Goal: Task Accomplishment & Management: Manage account settings

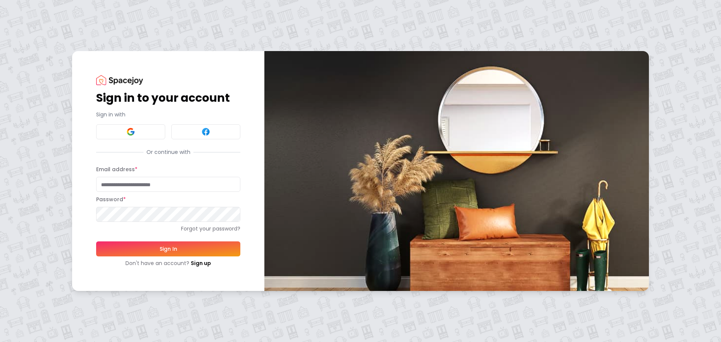
type input "**********"
click at [142, 250] on button "Sign In" at bounding box center [168, 248] width 144 height 15
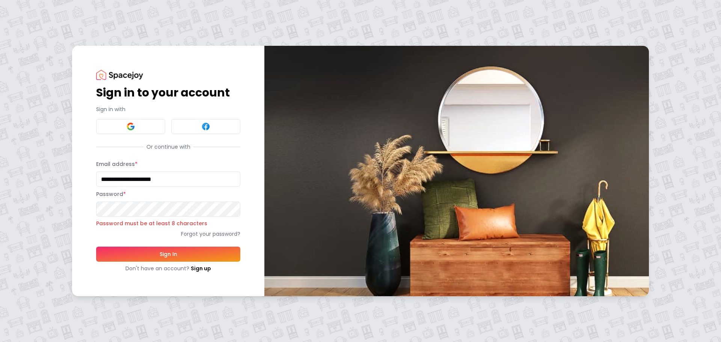
click at [141, 254] on button "Sign In" at bounding box center [168, 254] width 144 height 15
click at [161, 256] on button "Sign In" at bounding box center [168, 254] width 144 height 15
click at [215, 235] on link "Forgot your password?" at bounding box center [168, 234] width 144 height 8
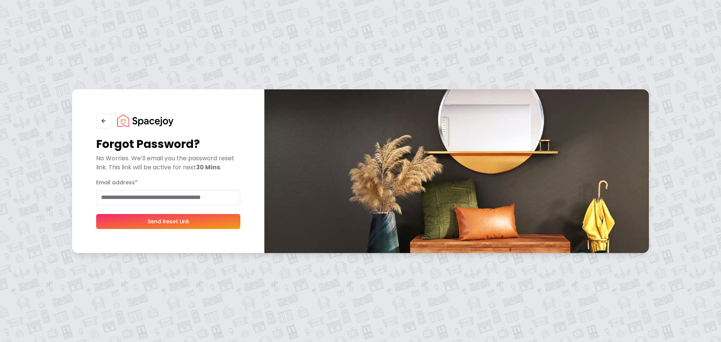
click at [177, 199] on input "Email address *" at bounding box center [168, 197] width 144 height 15
type input "**********"
click at [165, 220] on button "Send Reset Link" at bounding box center [168, 221] width 144 height 15
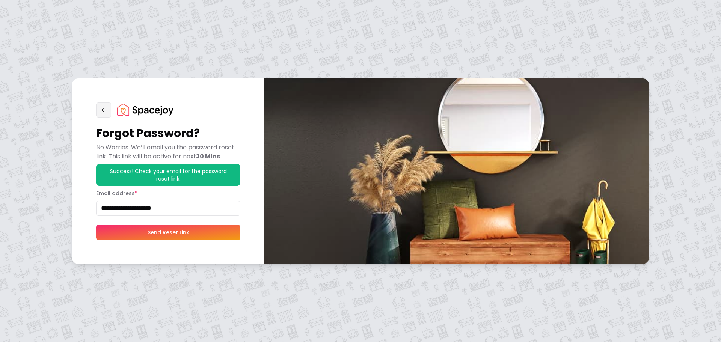
click at [106, 111] on icon "button" at bounding box center [104, 110] width 6 height 6
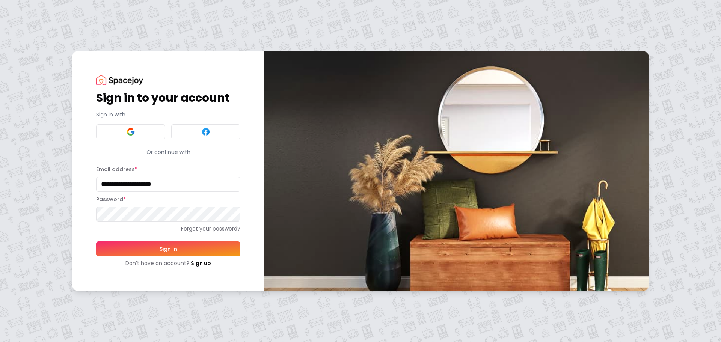
click at [13, 188] on div "**********" at bounding box center [360, 171] width 721 height 342
click at [163, 249] on button "Sign In" at bounding box center [168, 248] width 144 height 15
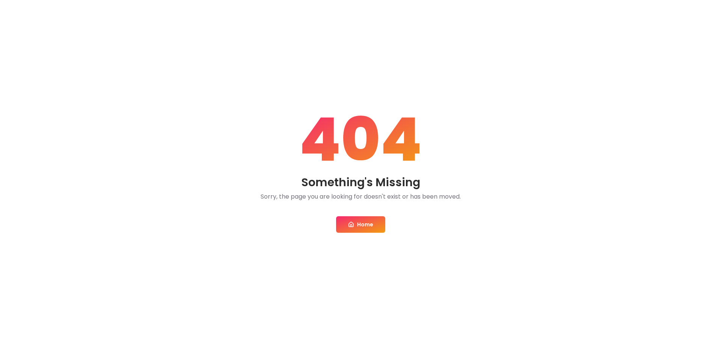
click at [360, 224] on link "Home" at bounding box center [360, 224] width 49 height 17
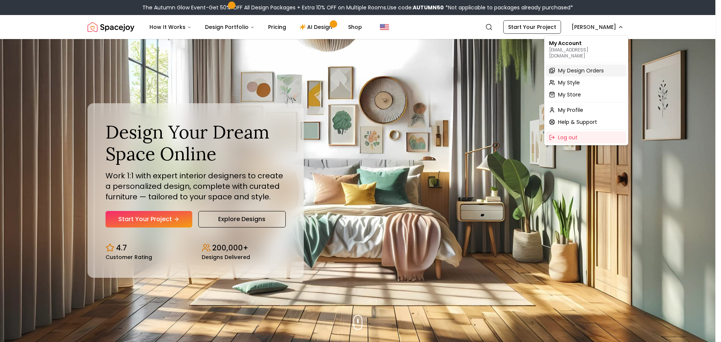
click at [590, 67] on span "My Design Orders" at bounding box center [581, 71] width 46 height 8
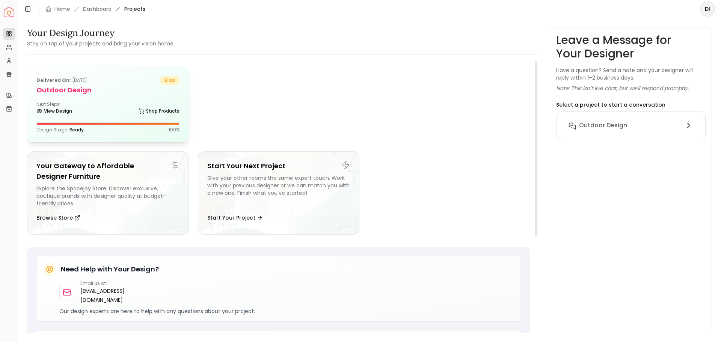
click at [86, 98] on div "Delivered on: Aug 07, 2021 bliss Outdoor Design Next Steps: View Design Shop Pr…" at bounding box center [107, 104] width 161 height 75
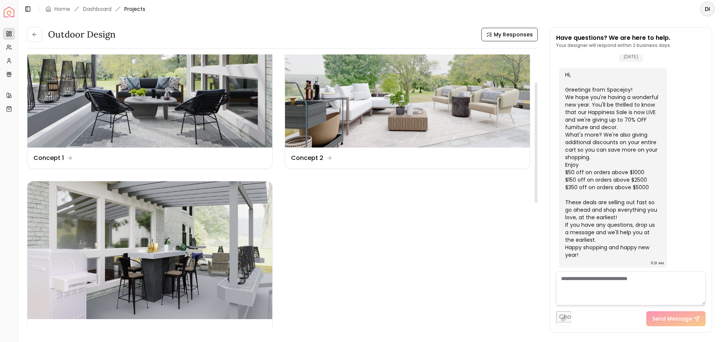
scroll to position [86, 0]
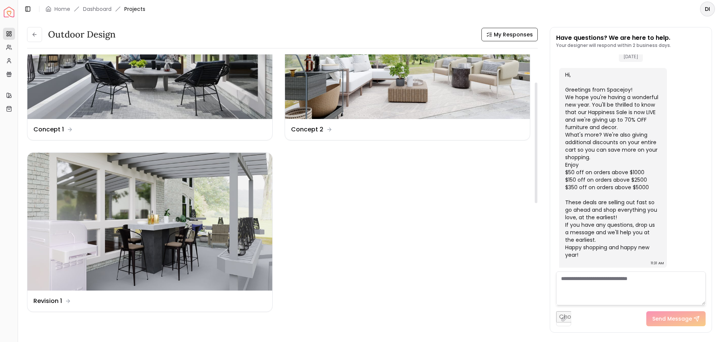
drag, startPoint x: 387, startPoint y: 236, endPoint x: 387, endPoint y: 266, distance: 30.0
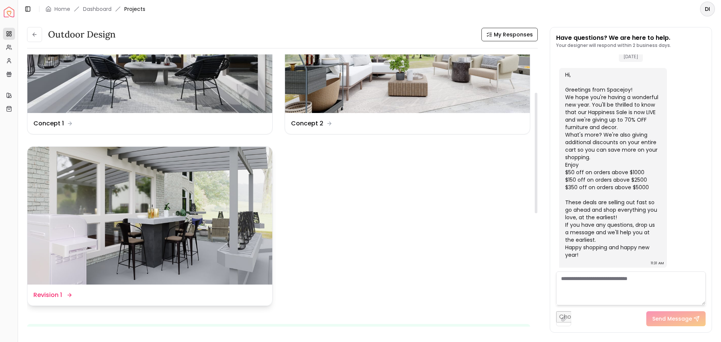
click at [180, 231] on img at bounding box center [149, 216] width 245 height 138
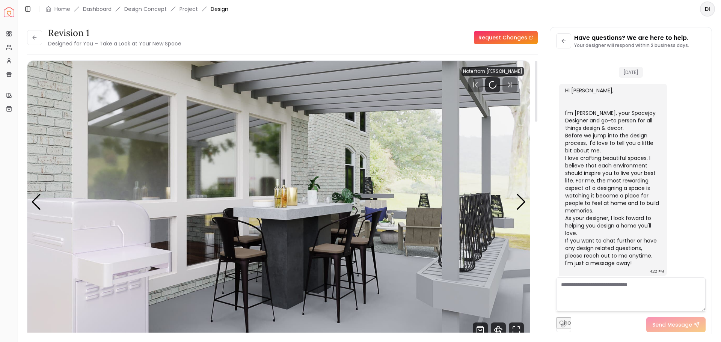
scroll to position [1115, 0]
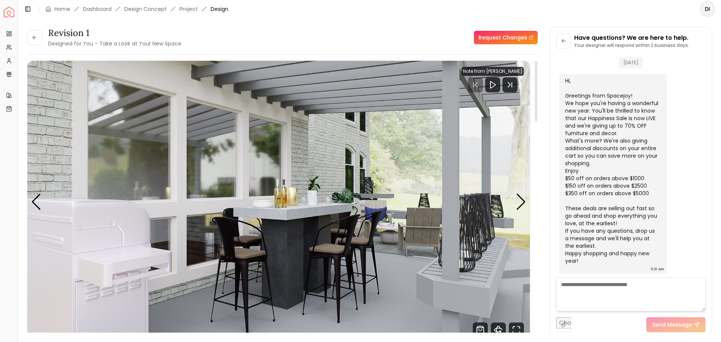
drag, startPoint x: 538, startPoint y: 179, endPoint x: 536, endPoint y: 228, distance: 48.8
drag, startPoint x: 538, startPoint y: 99, endPoint x: 538, endPoint y: 127, distance: 28.5
click at [538, 127] on div "Revision 1 Designed for You – Take a Look at Your New Space Request Changes Rev…" at bounding box center [369, 176] width 685 height 298
drag, startPoint x: 704, startPoint y: 247, endPoint x: 708, endPoint y: 265, distance: 18.6
click at [705, 265] on div at bounding box center [703, 258] width 3 height 37
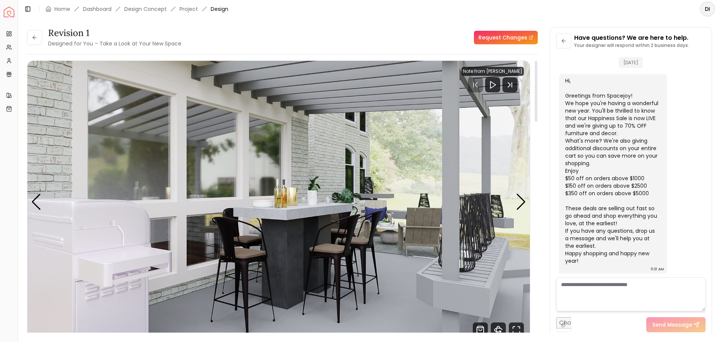
drag, startPoint x: 539, startPoint y: 240, endPoint x: 539, endPoint y: 252, distance: 12.0
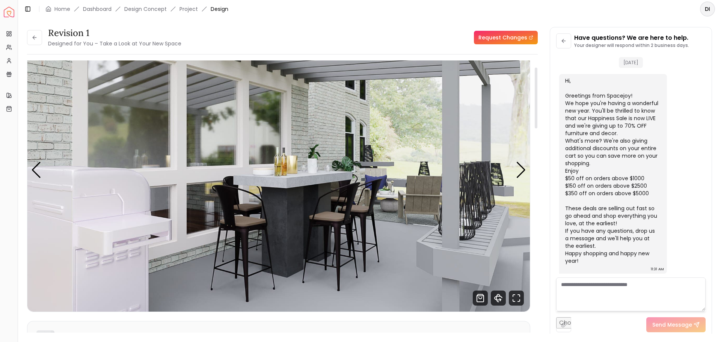
scroll to position [27, 0]
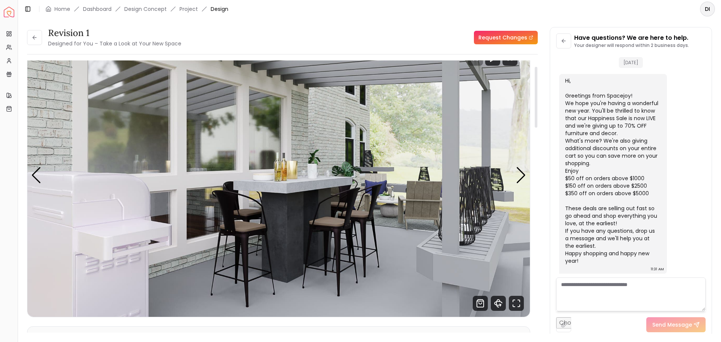
drag, startPoint x: 536, startPoint y: 104, endPoint x: 541, endPoint y: 110, distance: 8.0
click at [537, 110] on div at bounding box center [536, 97] width 3 height 61
click at [523, 174] on div "Next slide" at bounding box center [521, 175] width 10 height 17
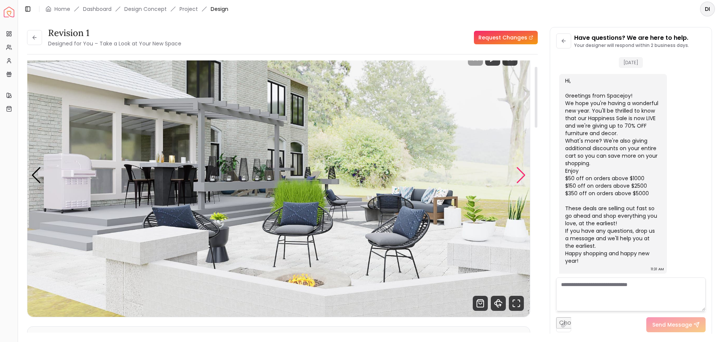
click at [524, 175] on div "Next slide" at bounding box center [521, 175] width 10 height 17
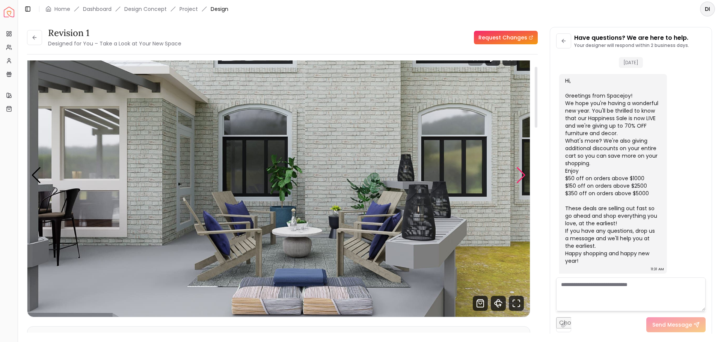
click at [524, 175] on div "Next slide" at bounding box center [521, 175] width 10 height 17
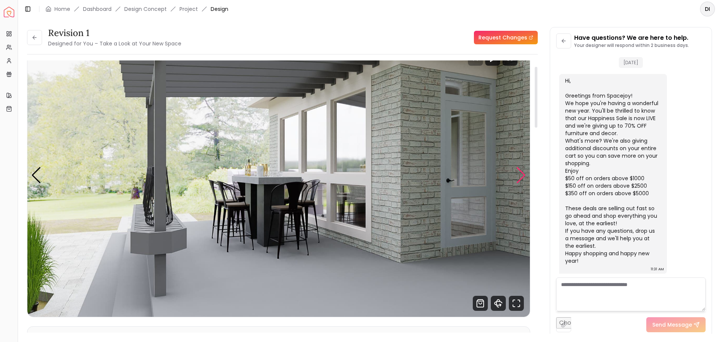
click at [524, 175] on div "Next slide" at bounding box center [521, 175] width 10 height 17
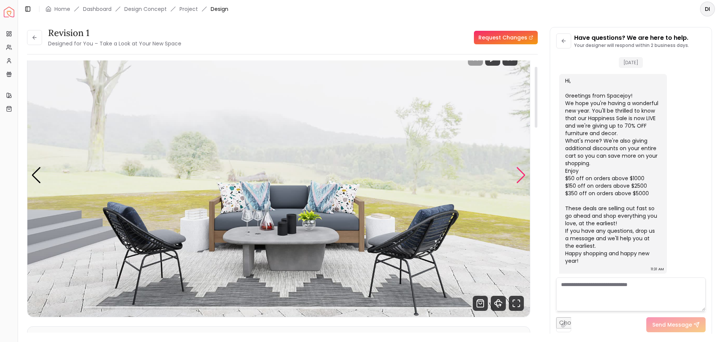
click at [524, 175] on div "Next slide" at bounding box center [521, 175] width 10 height 17
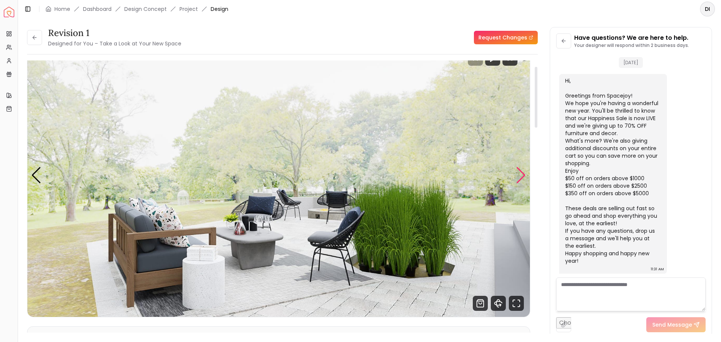
click at [524, 175] on div "Next slide" at bounding box center [521, 175] width 10 height 17
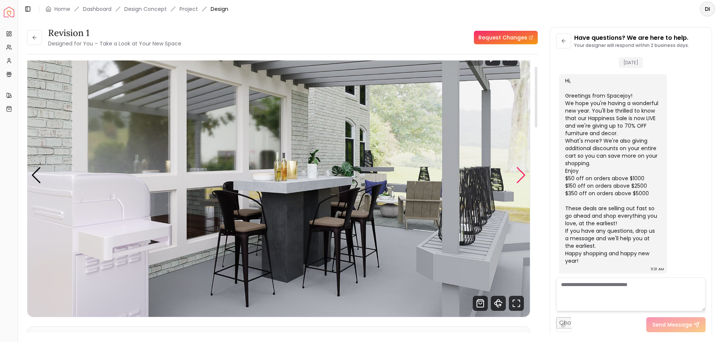
click at [524, 175] on div "Next slide" at bounding box center [521, 175] width 10 height 17
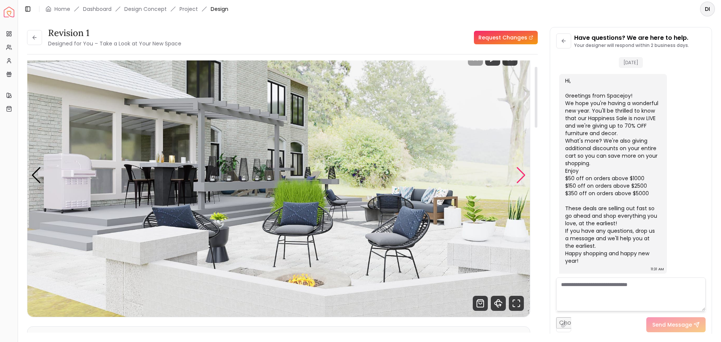
click at [524, 175] on div "Next slide" at bounding box center [521, 175] width 10 height 17
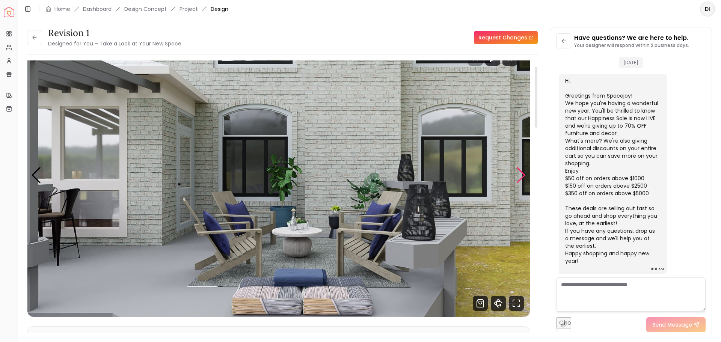
click at [518, 172] on div "Next slide" at bounding box center [521, 175] width 10 height 17
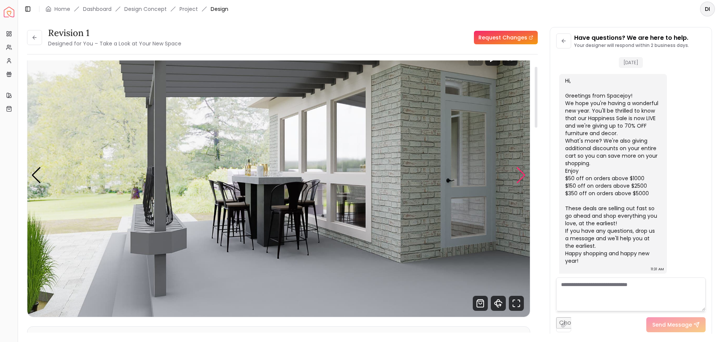
click at [524, 172] on div "Next slide" at bounding box center [521, 175] width 10 height 17
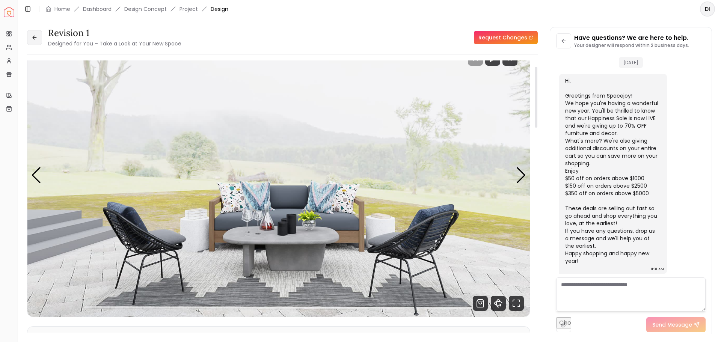
click at [35, 38] on icon at bounding box center [35, 38] width 6 height 6
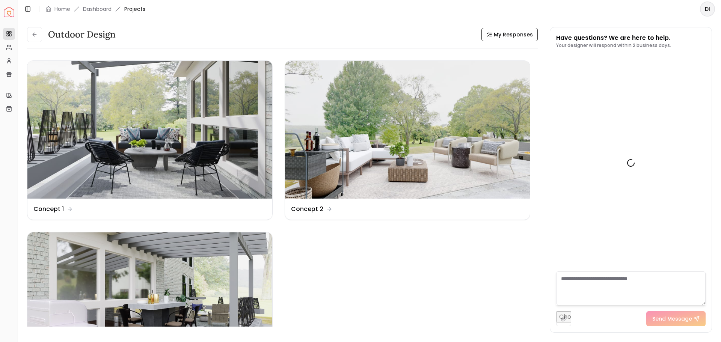
scroll to position [1121, 0]
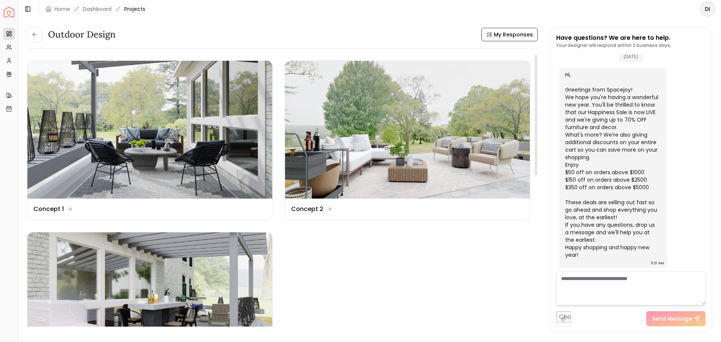
click at [374, 159] on img at bounding box center [407, 130] width 245 height 138
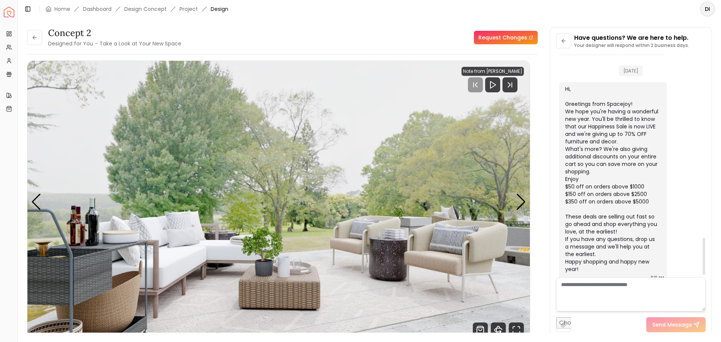
scroll to position [1106, 0]
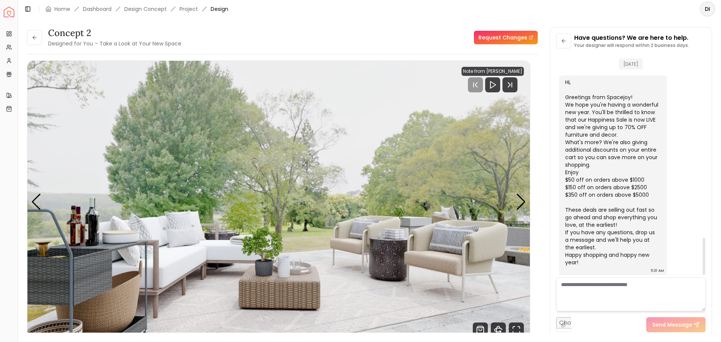
drag, startPoint x: 704, startPoint y: 246, endPoint x: 708, endPoint y: 244, distance: 4.0
click at [705, 244] on div at bounding box center [703, 256] width 3 height 37
drag, startPoint x: 539, startPoint y: 126, endPoint x: 539, endPoint y: 160, distance: 33.4
click at [521, 203] on div "Next slide" at bounding box center [521, 202] width 10 height 17
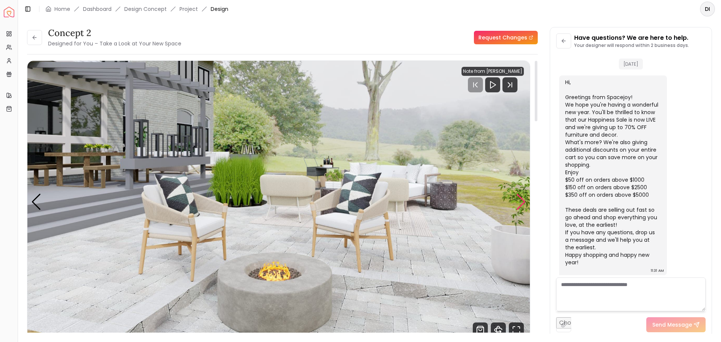
click at [521, 203] on div "Next slide" at bounding box center [521, 202] width 10 height 17
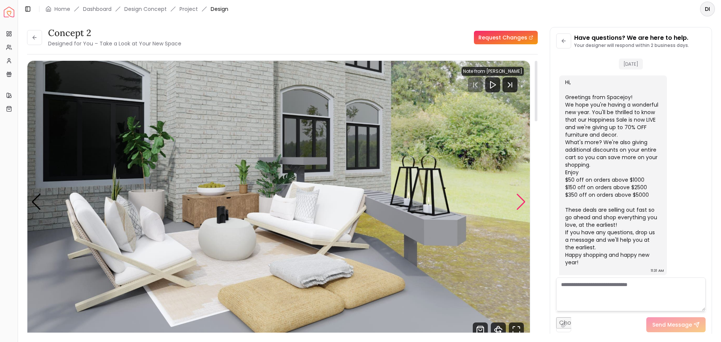
click at [521, 203] on div "Next slide" at bounding box center [521, 202] width 10 height 17
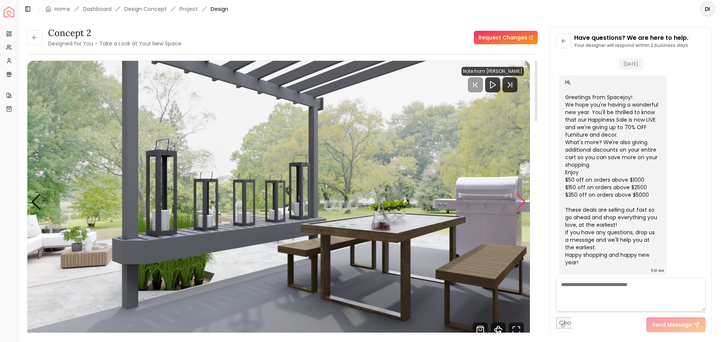
click at [523, 202] on div "Next slide" at bounding box center [521, 202] width 10 height 17
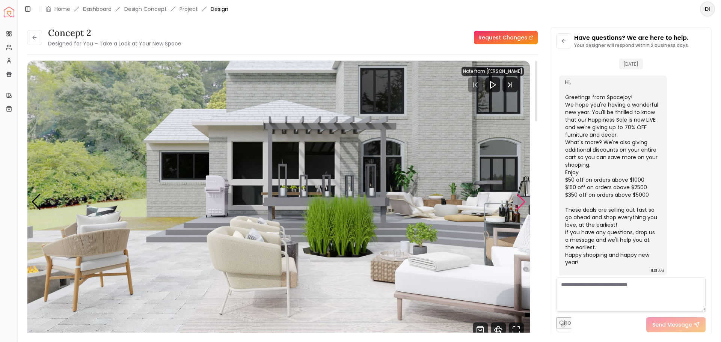
click at [523, 202] on div "Next slide" at bounding box center [521, 202] width 10 height 17
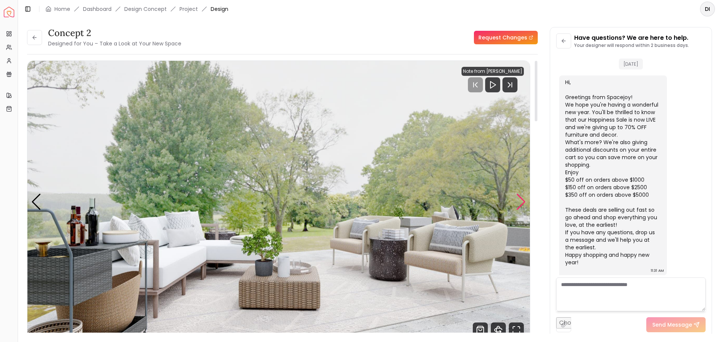
click at [523, 202] on div "Next slide" at bounding box center [521, 202] width 10 height 17
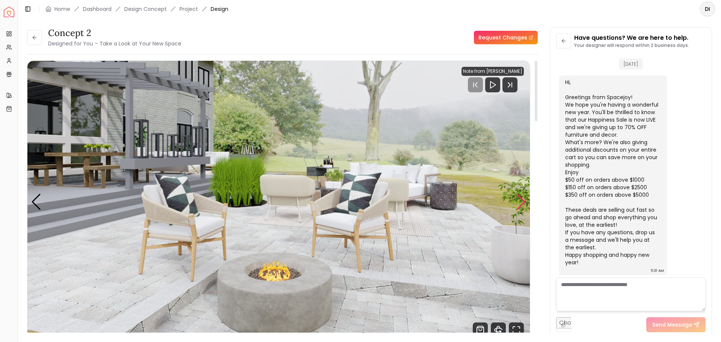
click at [523, 202] on div "Next slide" at bounding box center [521, 202] width 10 height 17
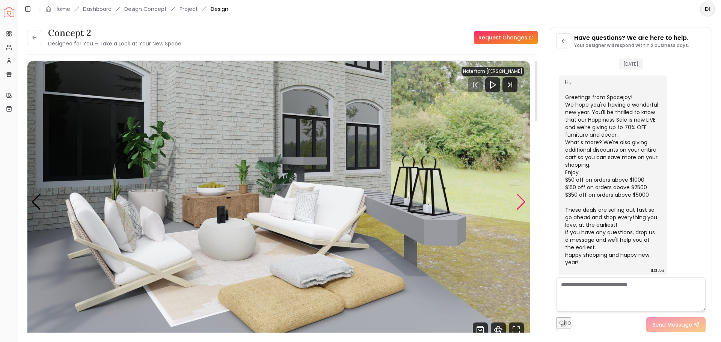
click at [523, 202] on div "Next slide" at bounding box center [521, 202] width 10 height 17
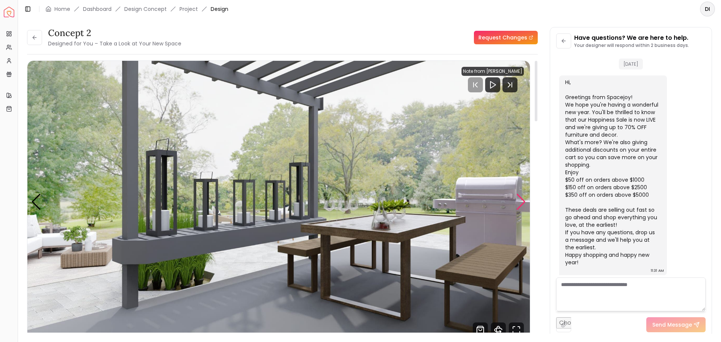
click at [523, 202] on div "Next slide" at bounding box center [521, 202] width 10 height 17
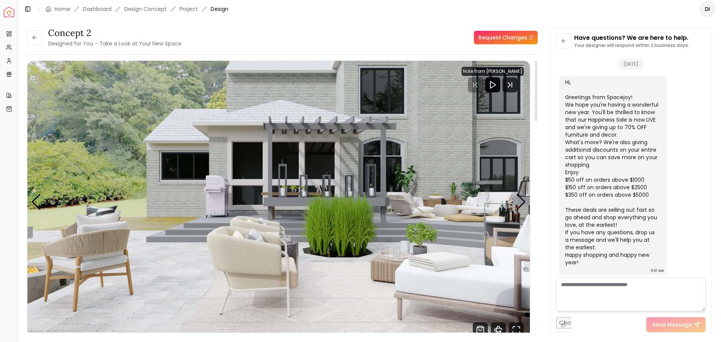
click at [497, 86] on icon "Play" at bounding box center [492, 84] width 9 height 9
click at [497, 84] on icon "Play" at bounding box center [492, 84] width 9 height 9
click at [513, 86] on icon "Next Track" at bounding box center [509, 84] width 15 height 15
click at [515, 88] on icon "Next Track" at bounding box center [509, 84] width 15 height 15
click at [497, 88] on icon "Play" at bounding box center [492, 84] width 9 height 9
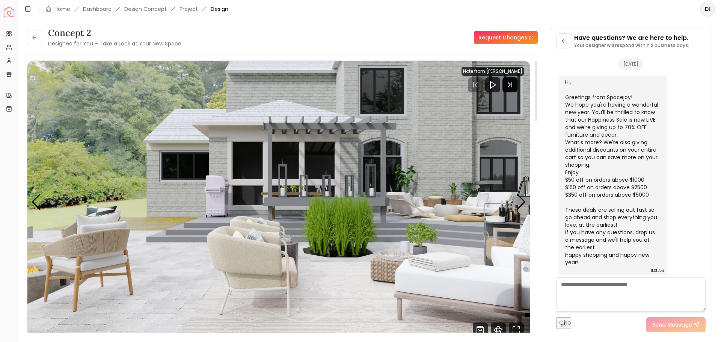
click at [517, 87] on icon "Next Track" at bounding box center [509, 84] width 15 height 15
click at [35, 37] on icon at bounding box center [35, 38] width 6 height 6
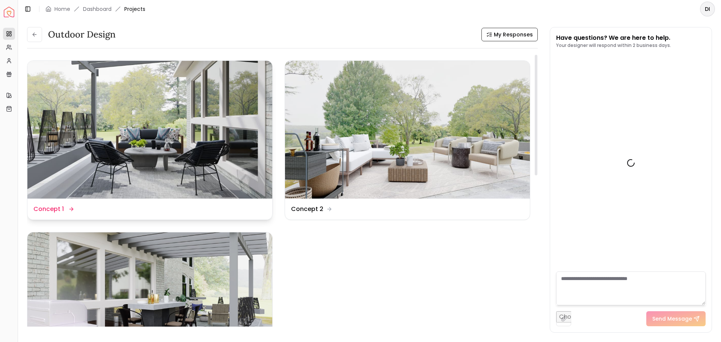
scroll to position [1121, 0]
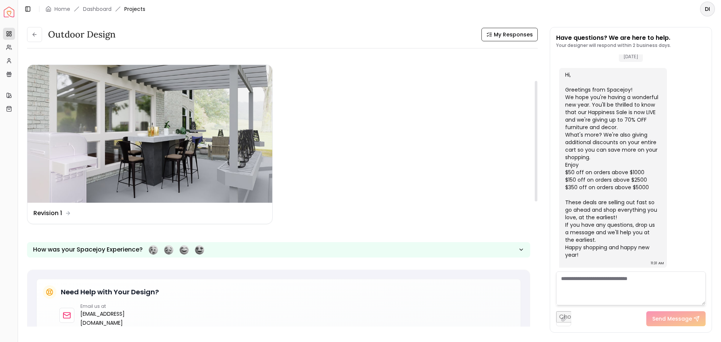
drag, startPoint x: 330, startPoint y: 273, endPoint x: 333, endPoint y: 315, distance: 41.4
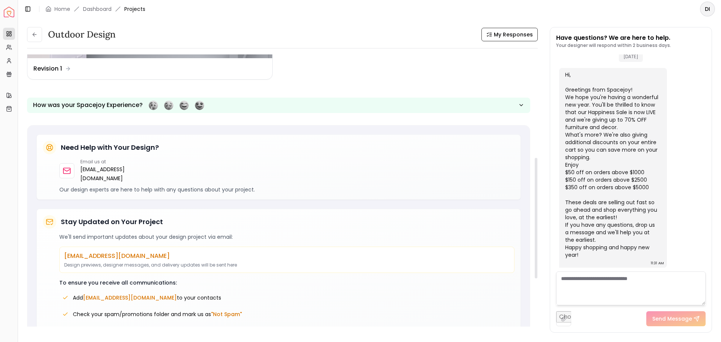
scroll to position [354, 0]
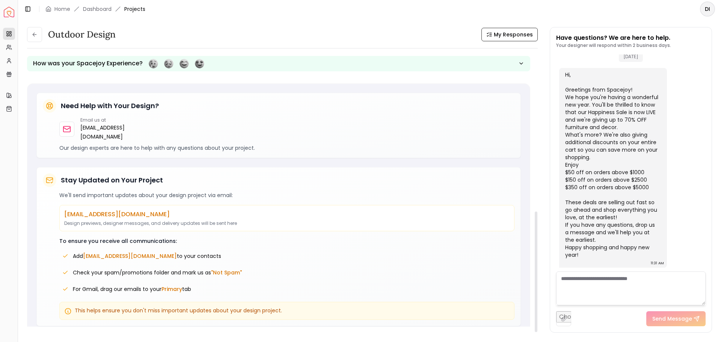
drag, startPoint x: 366, startPoint y: 197, endPoint x: 360, endPoint y: 247, distance: 50.6
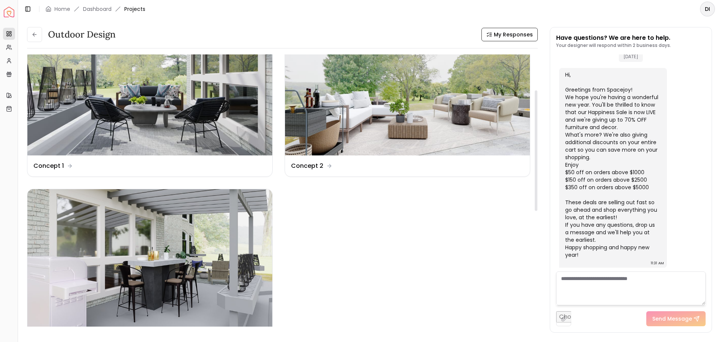
scroll to position [0, 0]
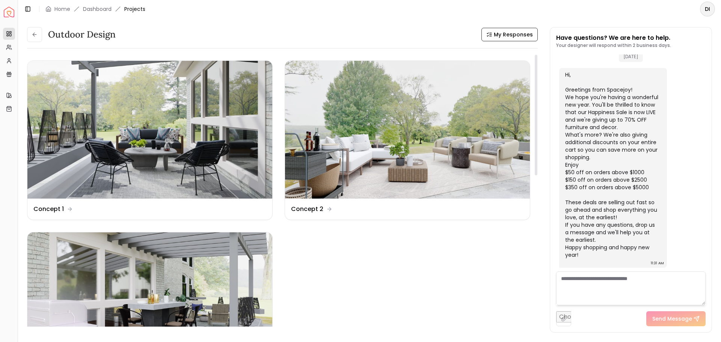
drag, startPoint x: 357, startPoint y: 263, endPoint x: 359, endPoint y: 220, distance: 43.2
drag, startPoint x: 687, startPoint y: 97, endPoint x: 689, endPoint y: 151, distance: 54.5
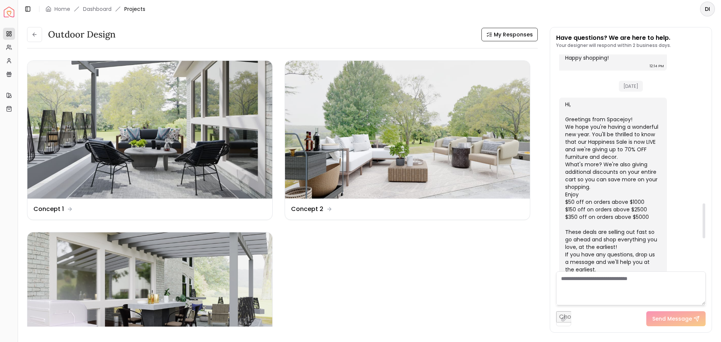
scroll to position [1121, 0]
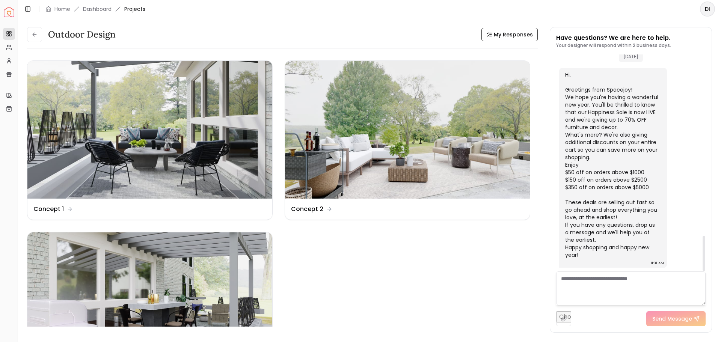
drag, startPoint x: 705, startPoint y: 253, endPoint x: 715, endPoint y: 269, distance: 18.9
click at [705, 269] on div at bounding box center [703, 253] width 3 height 35
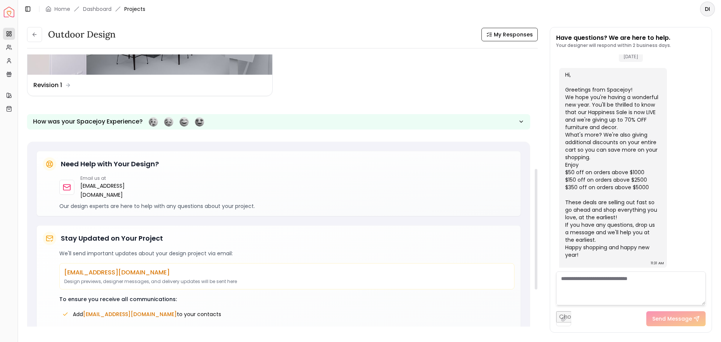
drag, startPoint x: 442, startPoint y: 216, endPoint x: 447, endPoint y: 279, distance: 63.3
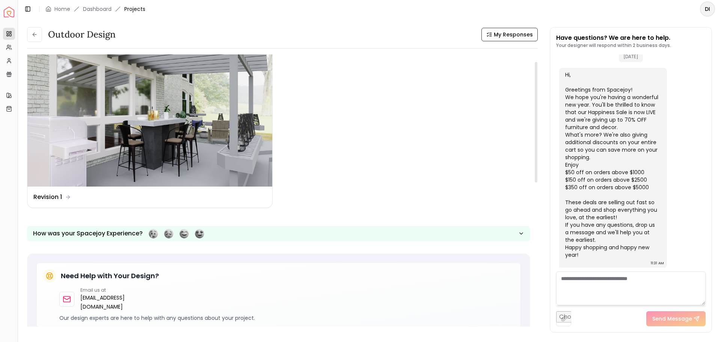
scroll to position [0, 0]
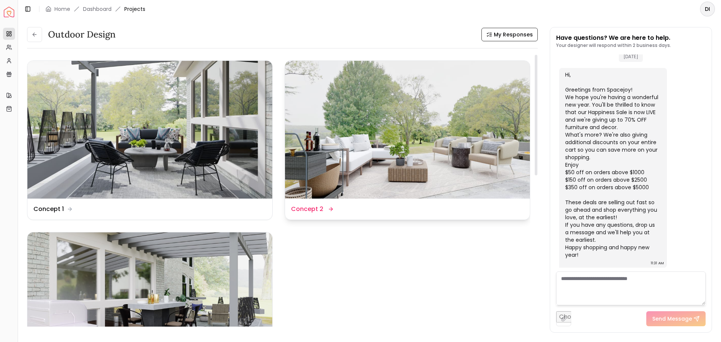
drag, startPoint x: 441, startPoint y: 271, endPoint x: 429, endPoint y: 173, distance: 98.7
click at [99, 10] on link "Dashboard" at bounding box center [97, 9] width 29 height 8
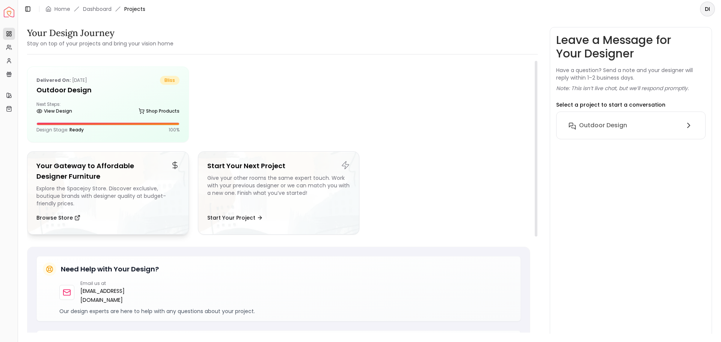
click at [87, 178] on h5 "Your Gateway to Affordable Designer Furniture" at bounding box center [107, 171] width 143 height 21
drag, startPoint x: 481, startPoint y: 116, endPoint x: 468, endPoint y: 84, distance: 34.4
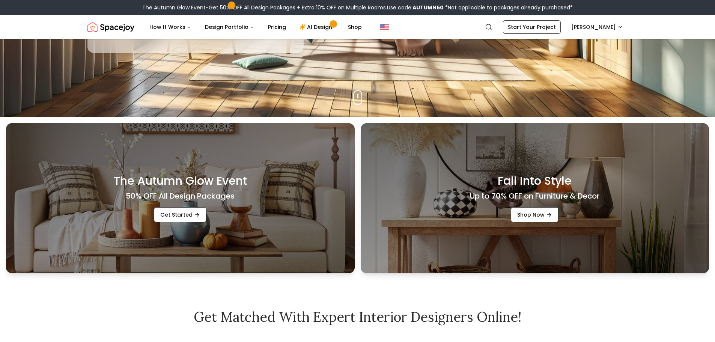
drag, startPoint x: 340, startPoint y: 125, endPoint x: 330, endPoint y: 184, distance: 59.1
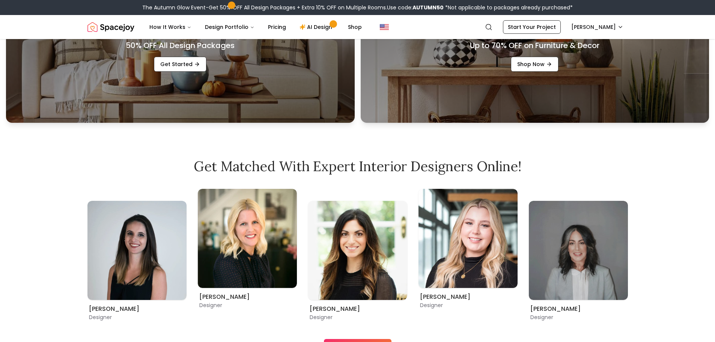
drag, startPoint x: 407, startPoint y: 79, endPoint x: 399, endPoint y: 126, distance: 47.6
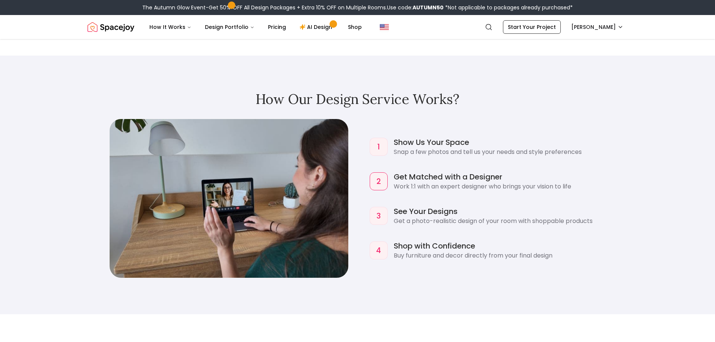
drag, startPoint x: 50, startPoint y: 122, endPoint x: 43, endPoint y: 184, distance: 62.3
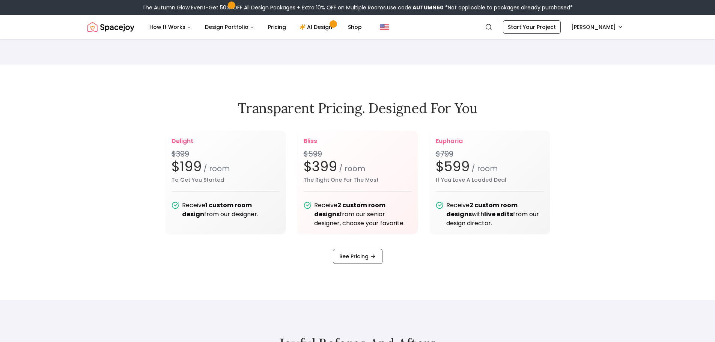
drag, startPoint x: 68, startPoint y: 236, endPoint x: 79, endPoint y: 285, distance: 50.4
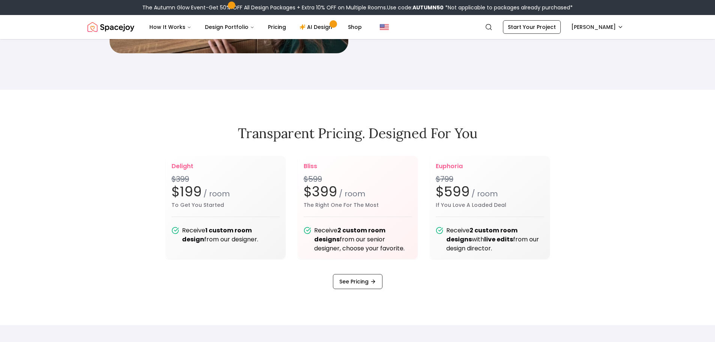
scroll to position [949, 0]
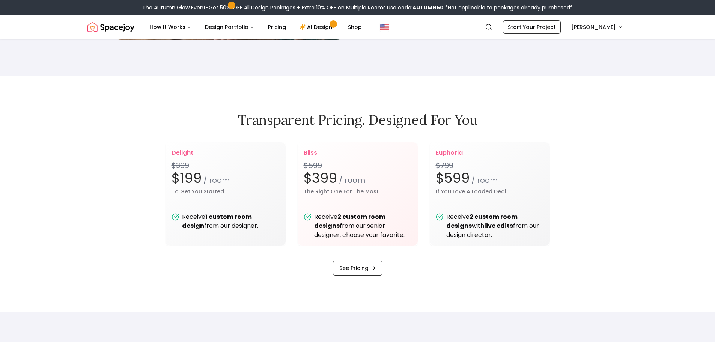
drag, startPoint x: 137, startPoint y: 193, endPoint x: 137, endPoint y: 211, distance: 17.3
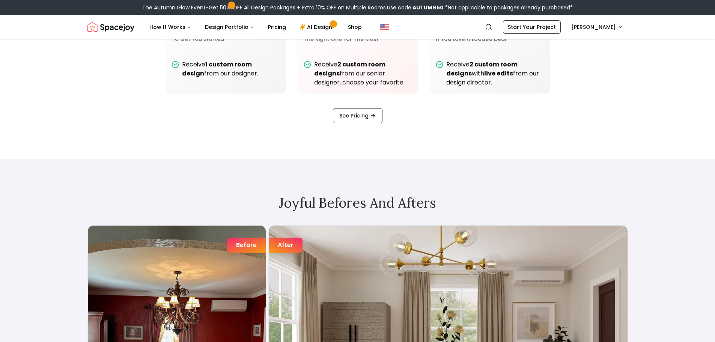
drag, startPoint x: 125, startPoint y: 146, endPoint x: 120, endPoint y: 205, distance: 59.2
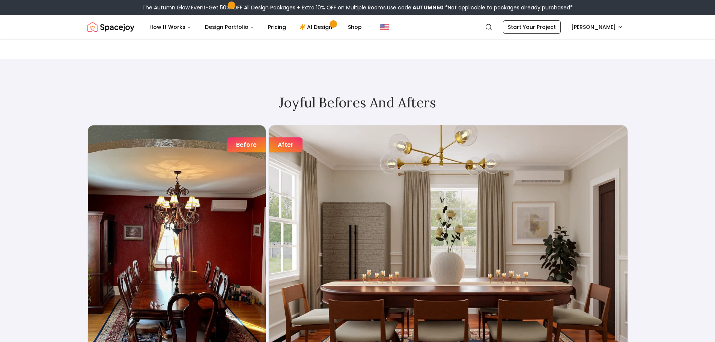
drag, startPoint x: 72, startPoint y: 164, endPoint x: 70, endPoint y: 181, distance: 17.0
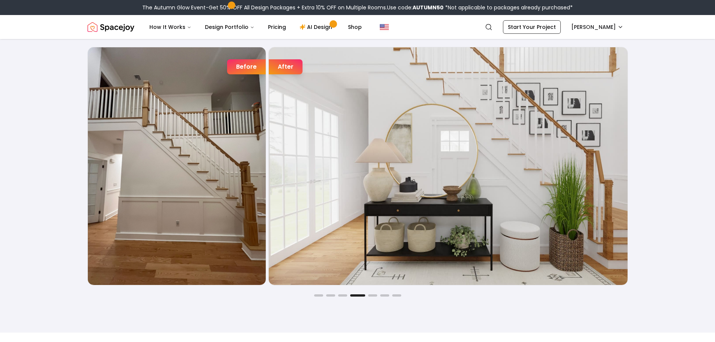
drag, startPoint x: 43, startPoint y: 107, endPoint x: 41, endPoint y: 130, distance: 23.4
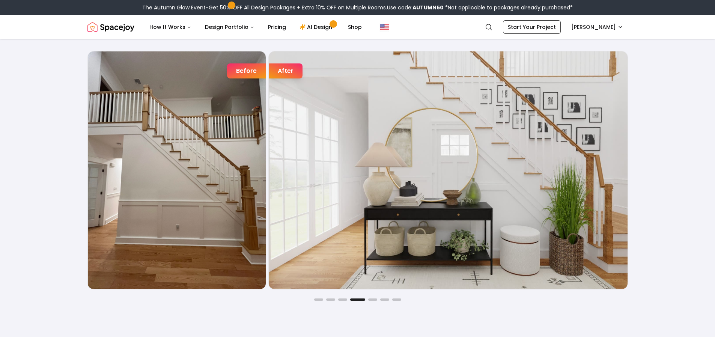
scroll to position [1246, 0]
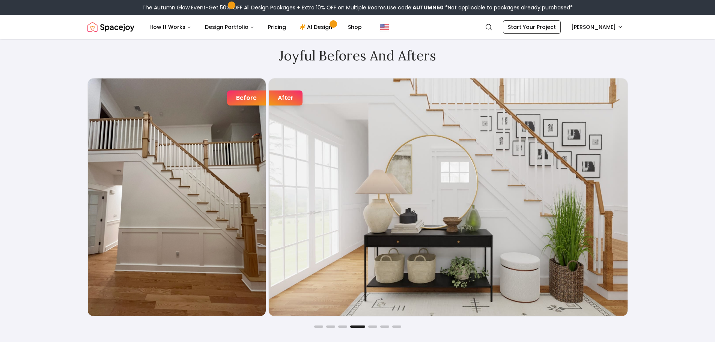
drag, startPoint x: 30, startPoint y: 208, endPoint x: 30, endPoint y: 184, distance: 23.6
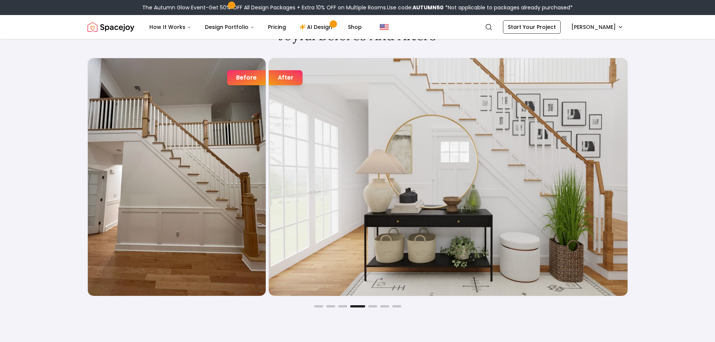
scroll to position [1294, 0]
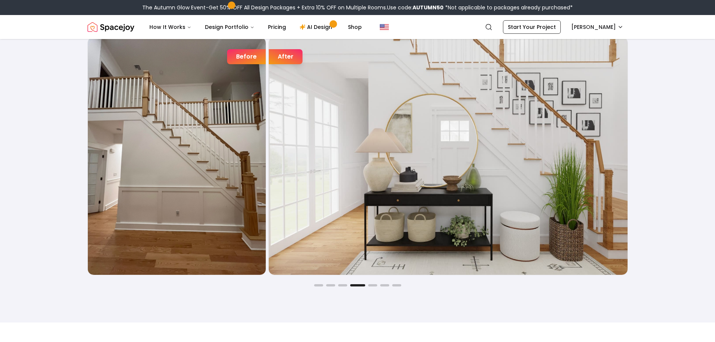
drag, startPoint x: 33, startPoint y: 143, endPoint x: 33, endPoint y: 168, distance: 24.4
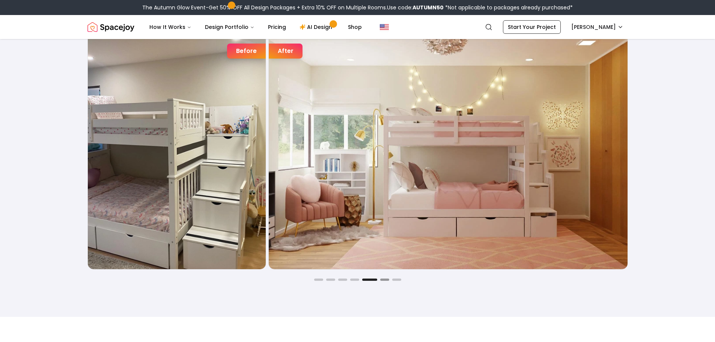
click at [387, 279] on button "Go to slide 6" at bounding box center [384, 280] width 9 height 2
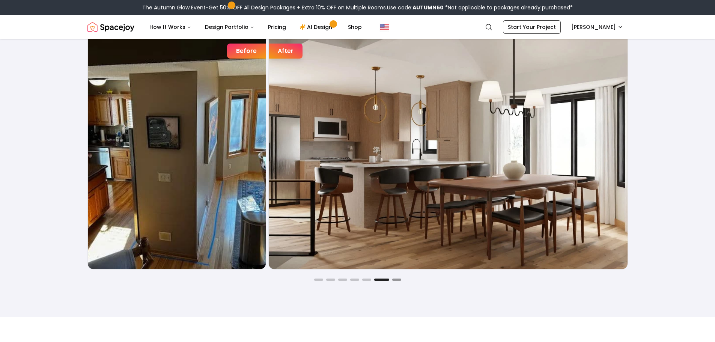
click at [397, 279] on button "Go to slide 7" at bounding box center [396, 280] width 9 height 2
